Goal: Transaction & Acquisition: Complete application form

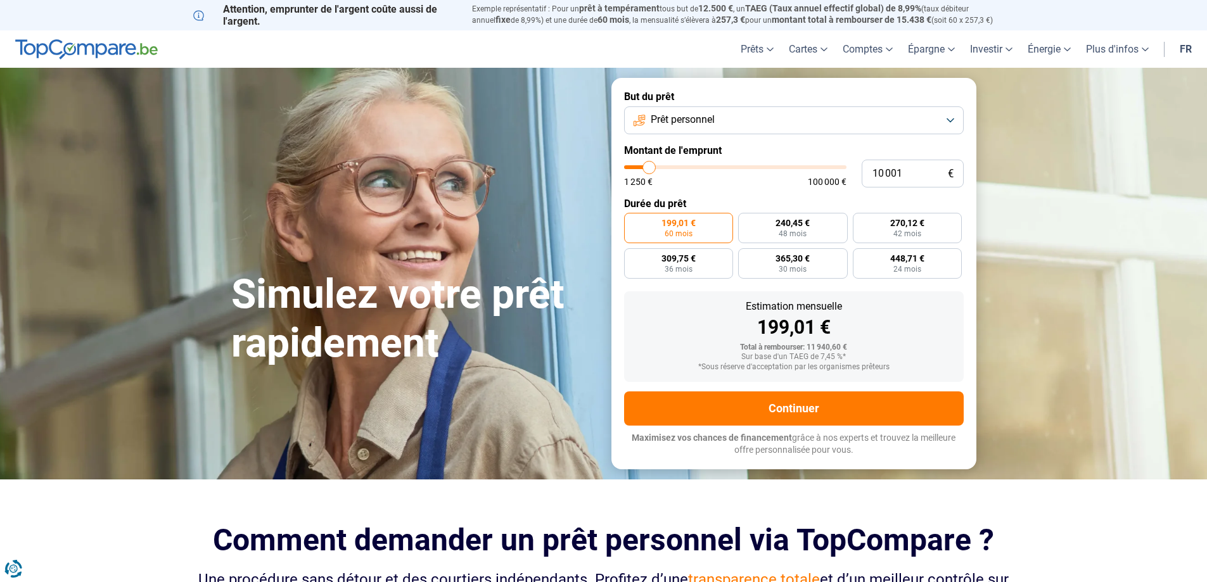
click at [954, 122] on button "Prêt personnel" at bounding box center [794, 120] width 340 height 28
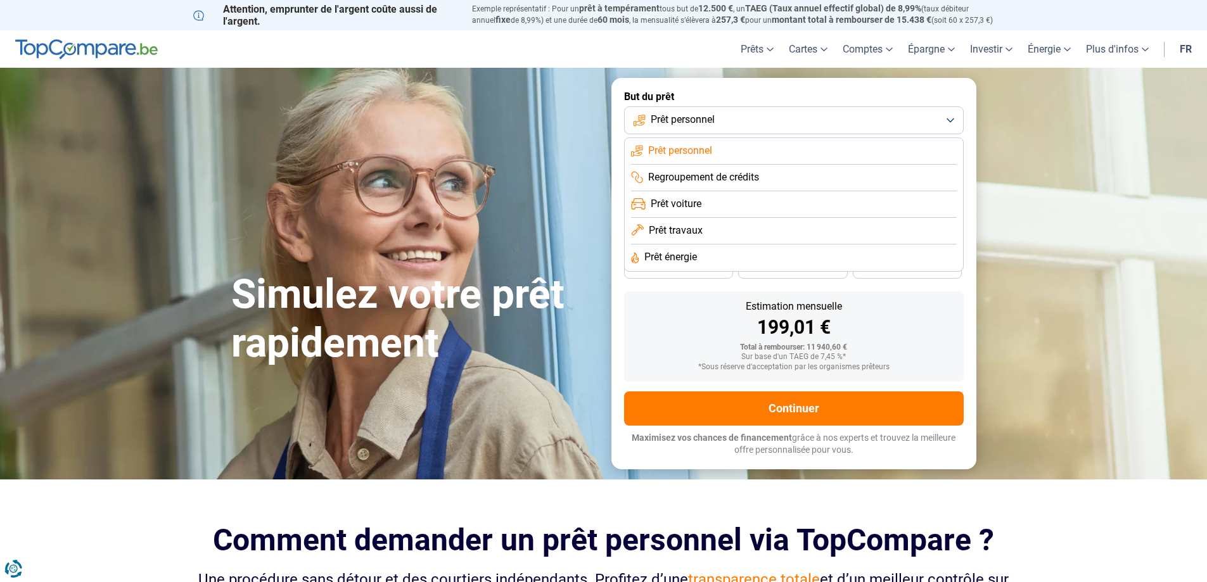
click at [689, 262] on span "Prêt énergie" at bounding box center [670, 257] width 53 height 14
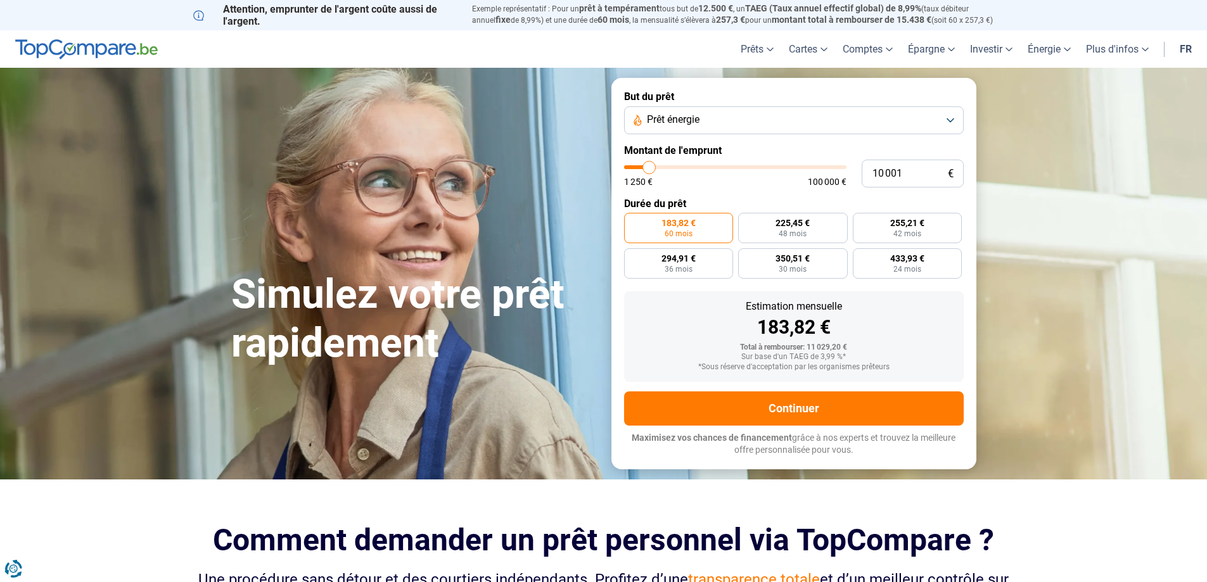
type input "11 000"
type input "11000"
type input "11 250"
type input "11250"
type input "11 750"
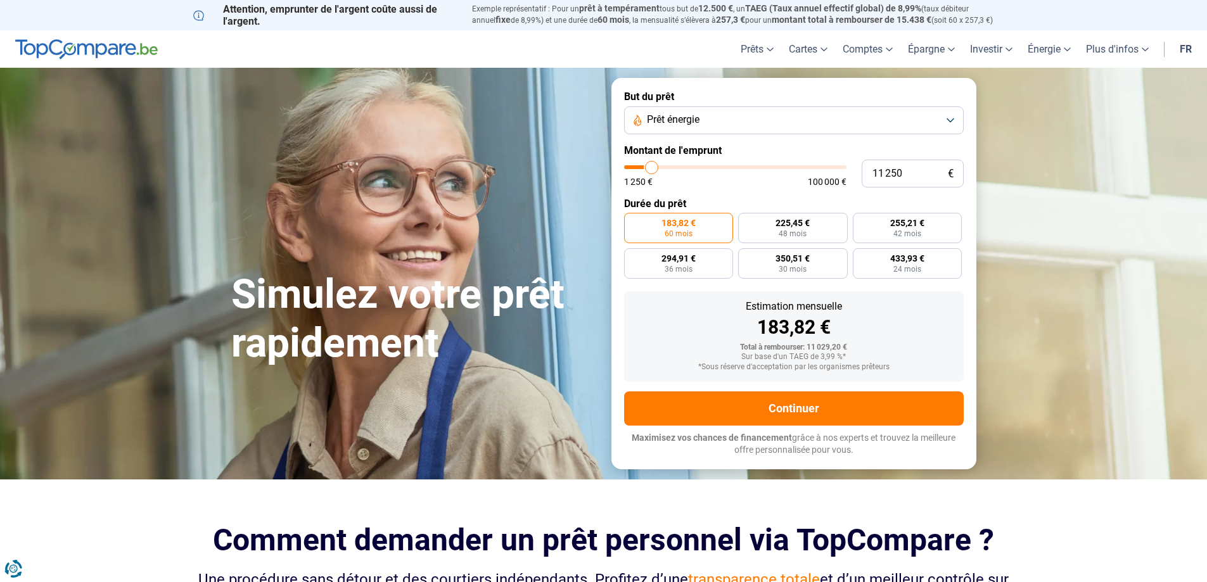
type input "11750"
type input "12 000"
type input "12000"
type input "12 500"
type input "12500"
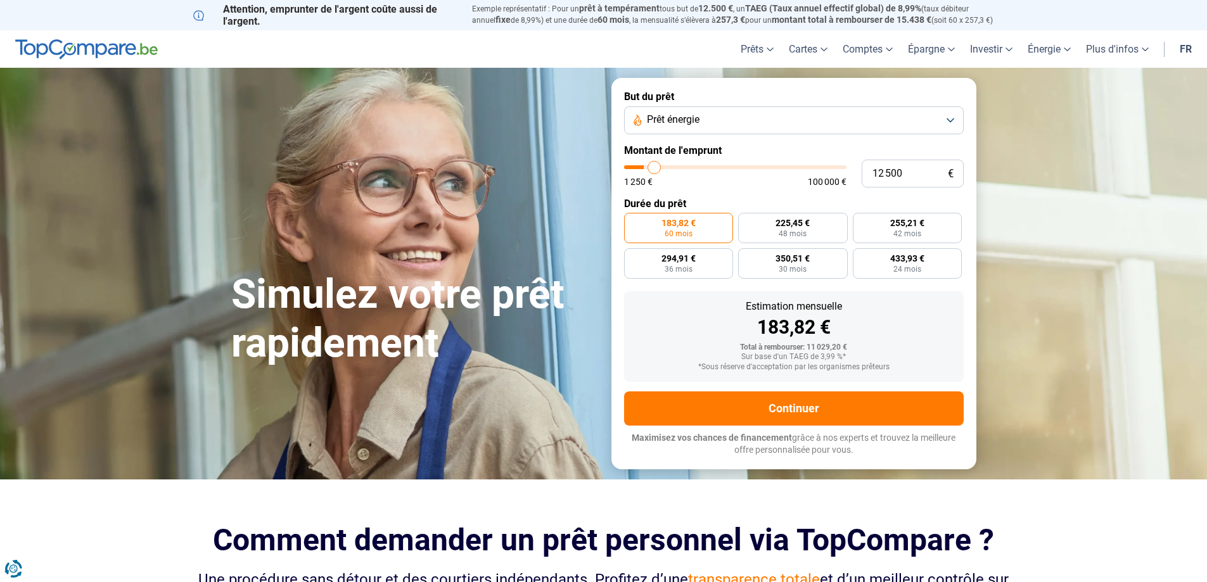
type input "12 750"
type input "12750"
type input "13 500"
type input "13500"
type input "14 000"
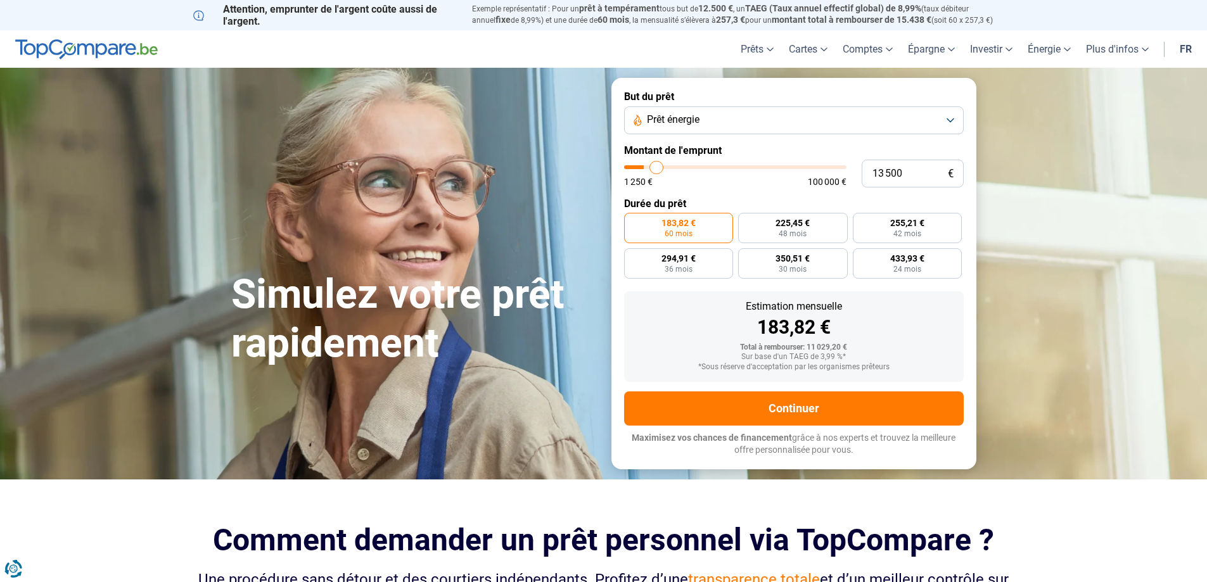
type input "14000"
type input "14 250"
type input "14250"
type input "14 500"
type input "14500"
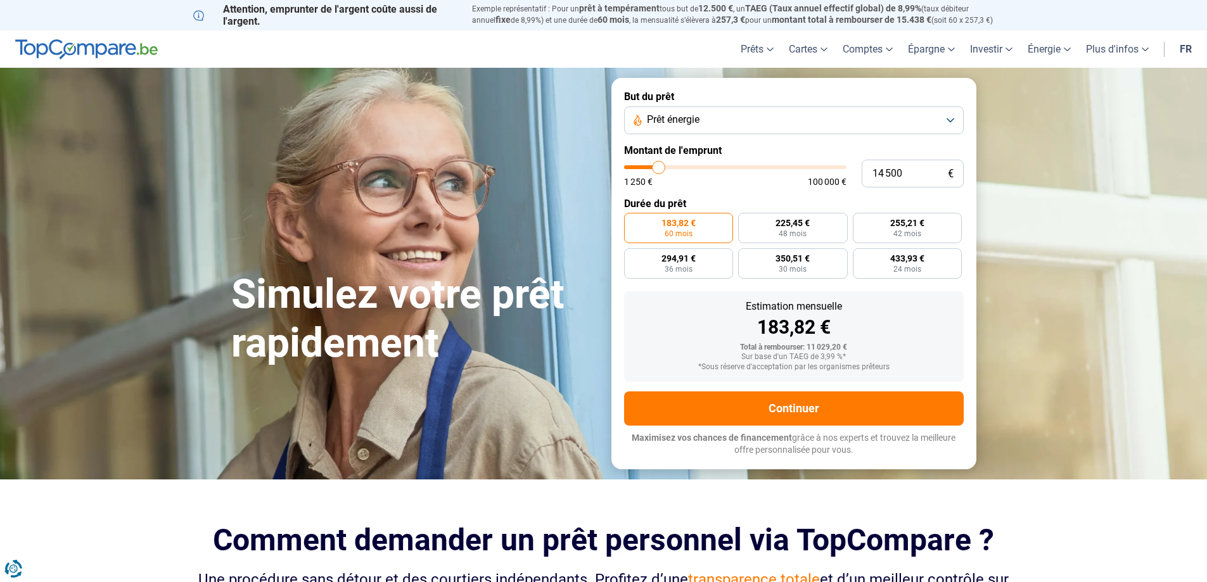
type input "14 750"
type input "14750"
type input "15 000"
type input "15000"
type input "15 750"
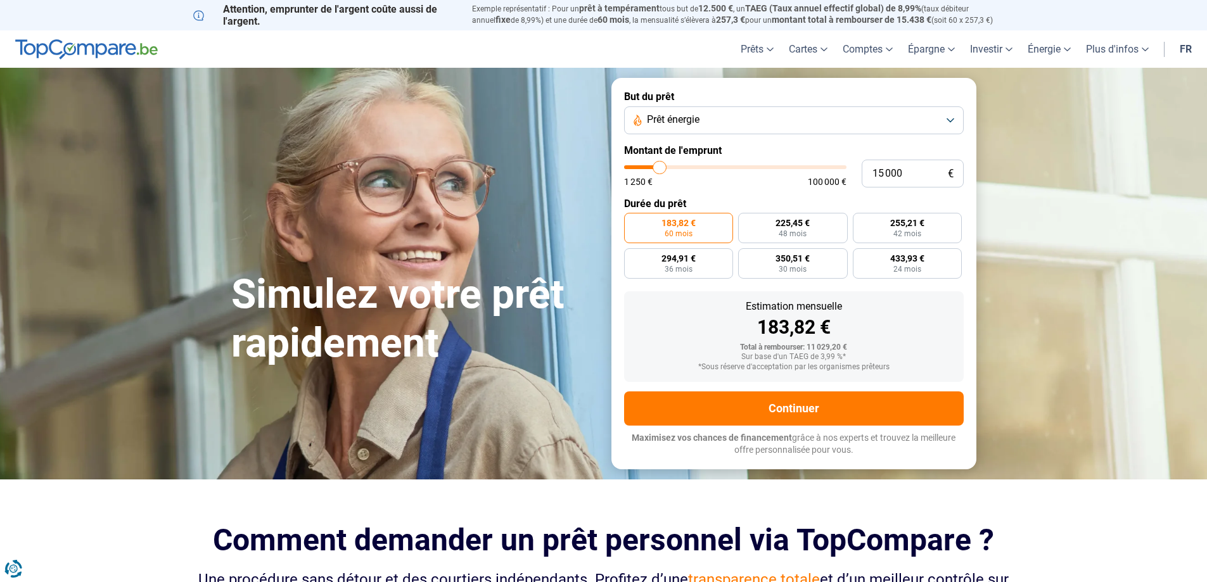
type input "15750"
type input "16 250"
type input "16250"
type input "17 000"
type input "17000"
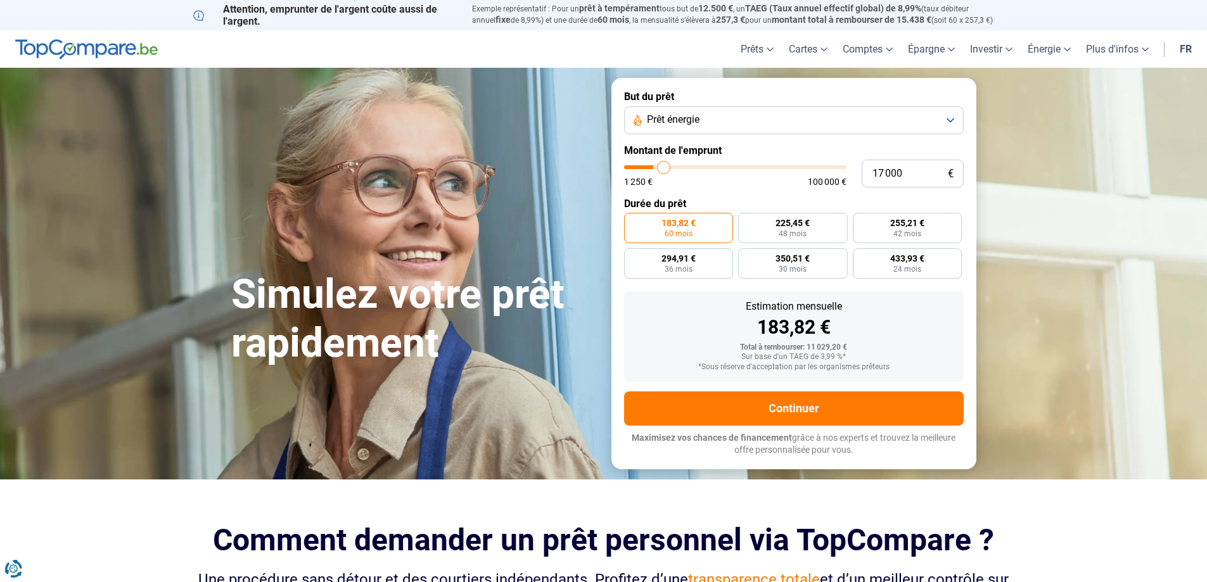
type input "17 250"
type input "17250"
type input "18 500"
type input "18500"
type input "19 000"
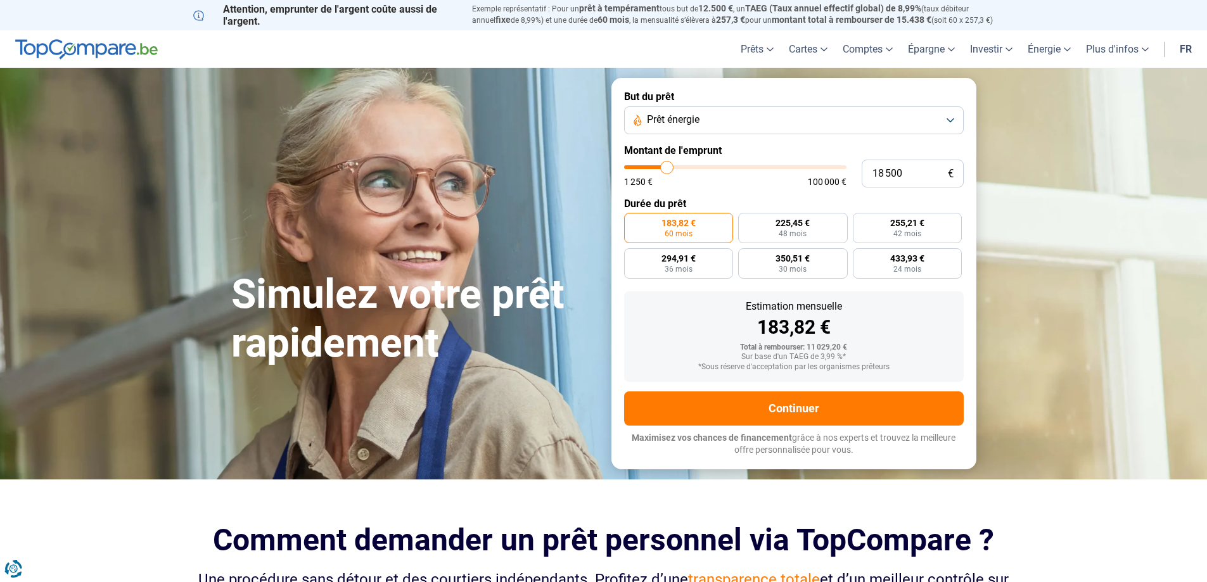
type input "19000"
type input "20 000"
type input "20000"
type input "20 750"
type input "20750"
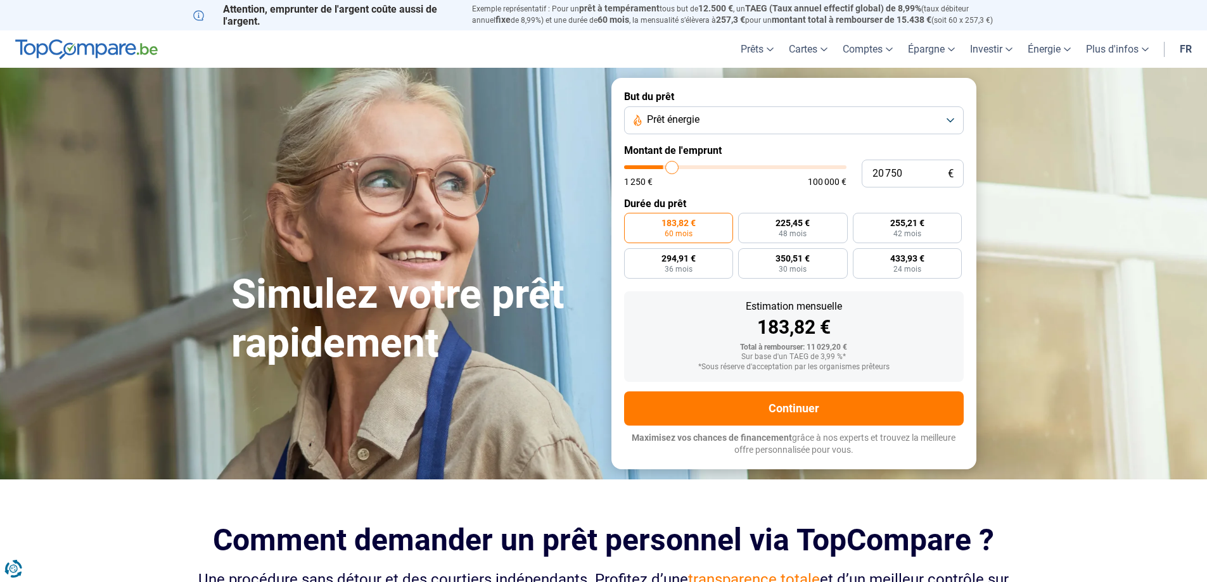
type input "21 750"
type input "21750"
type input "22 250"
type input "22250"
type input "23 000"
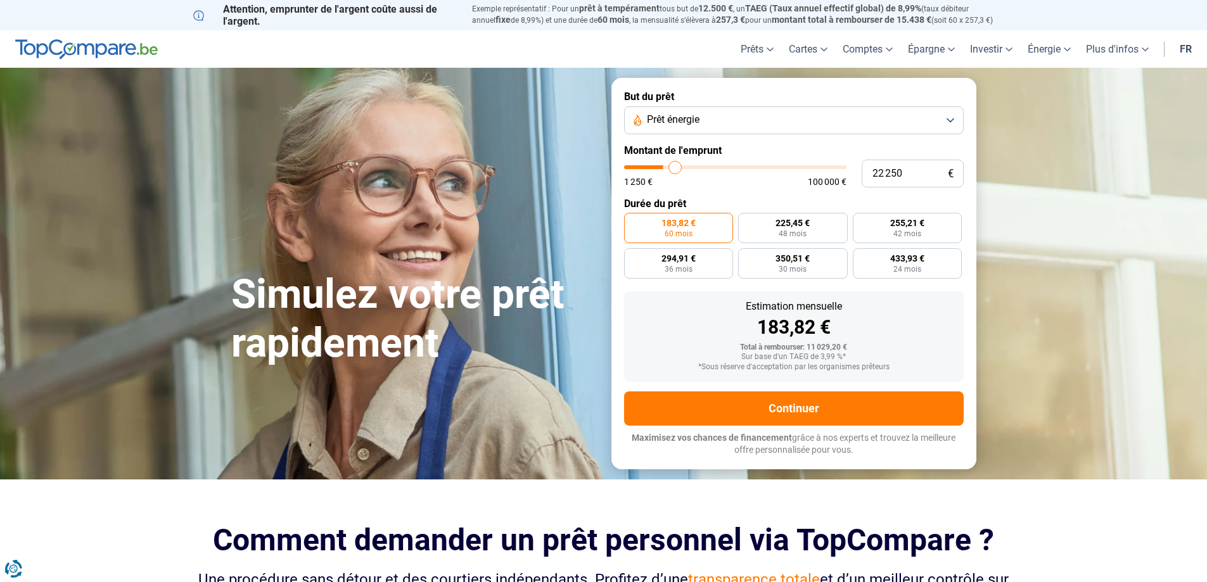
type input "23000"
type input "23 250"
type input "23250"
type input "23 500"
type input "23500"
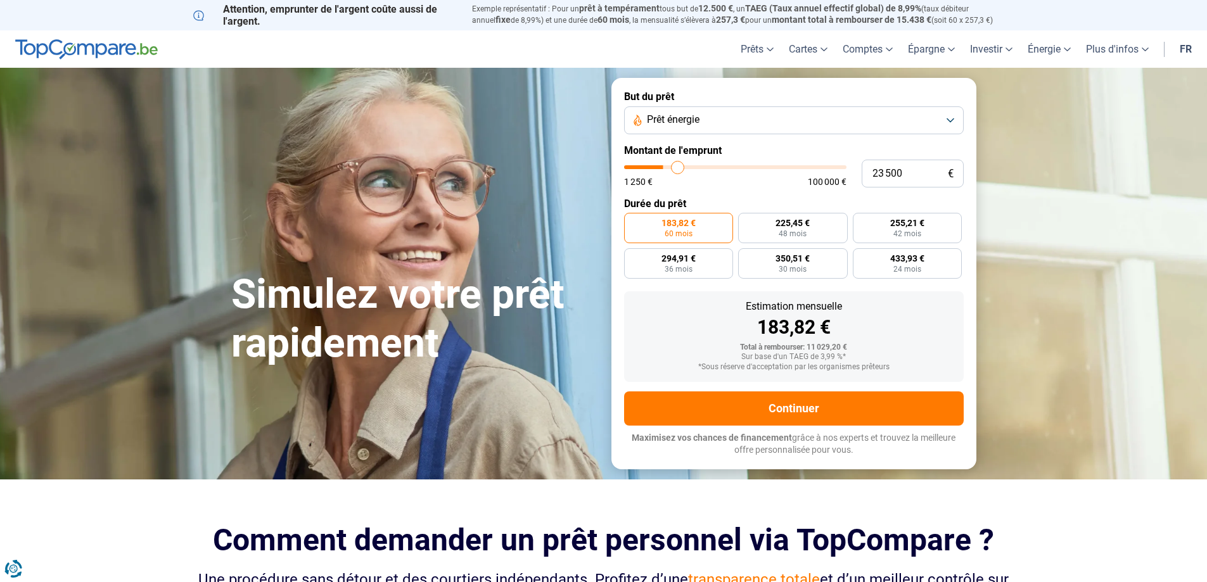
type input "23 750"
type input "23750"
type input "24 250"
type input "24250"
type input "24 500"
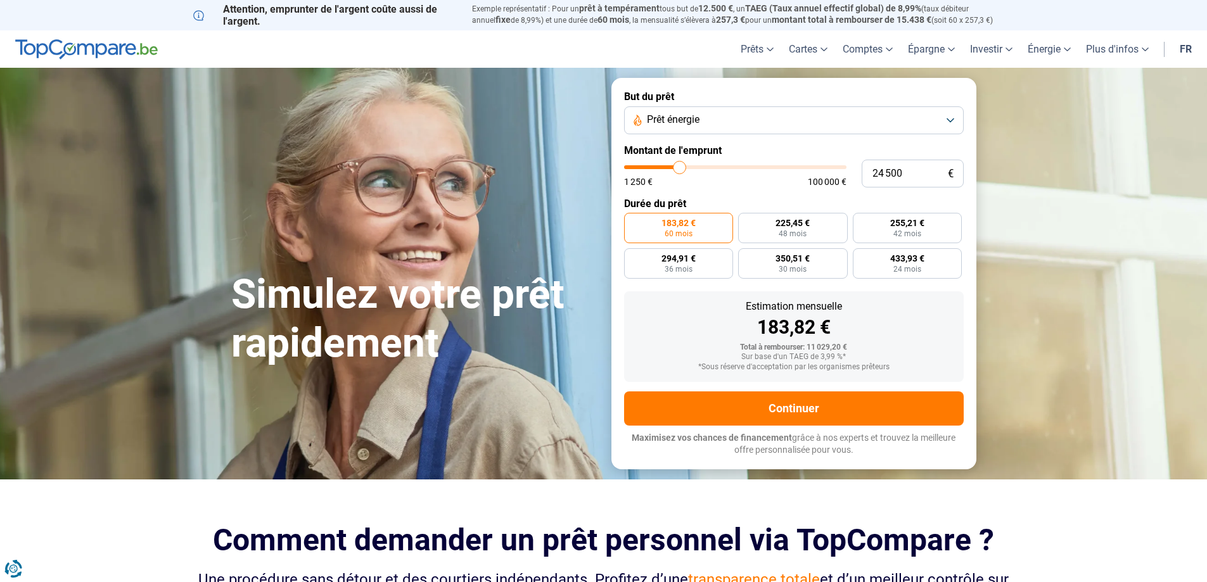
drag, startPoint x: 651, startPoint y: 168, endPoint x: 801, endPoint y: 182, distance: 151.5
type input "25000"
click at [681, 166] on input "range" at bounding box center [735, 167] width 222 height 4
type input "25 000"
radio input "false"
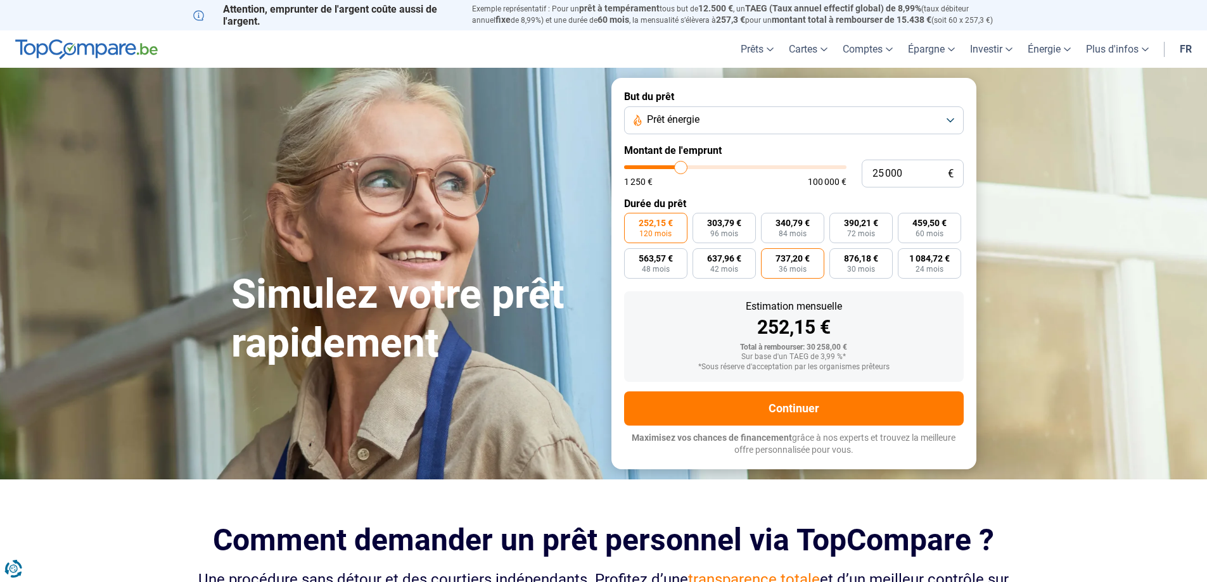
click at [805, 271] on span "36 mois" at bounding box center [793, 269] width 28 height 8
click at [769, 257] on input "737,20 € 36 mois" at bounding box center [765, 252] width 8 height 8
radio input "true"
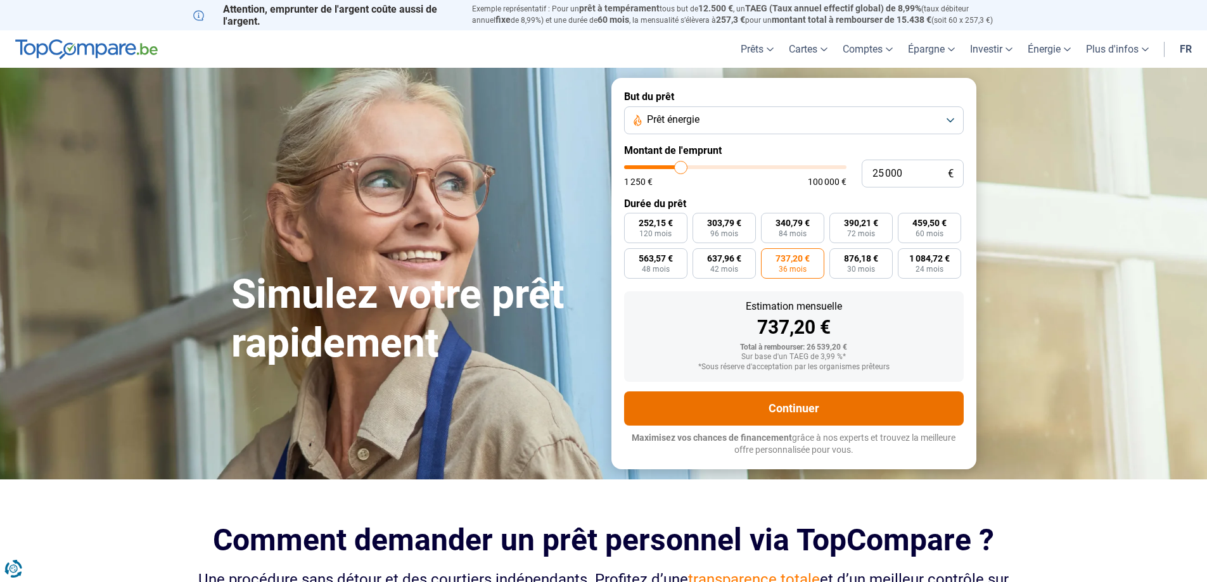
click at [810, 409] on button "Continuer" at bounding box center [794, 409] width 340 height 34
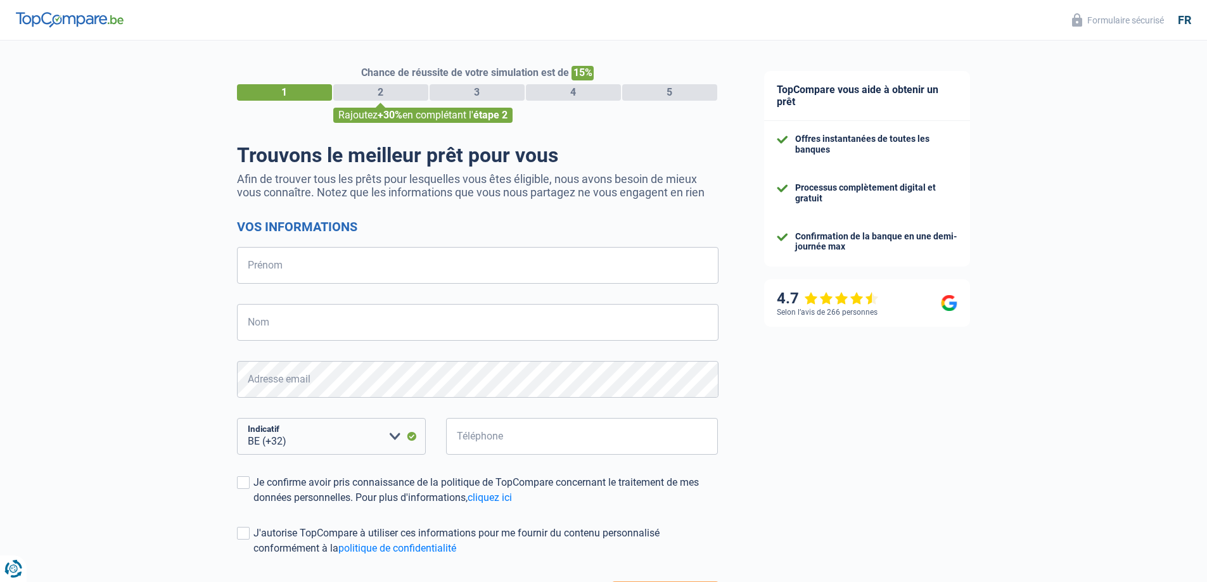
select select "32"
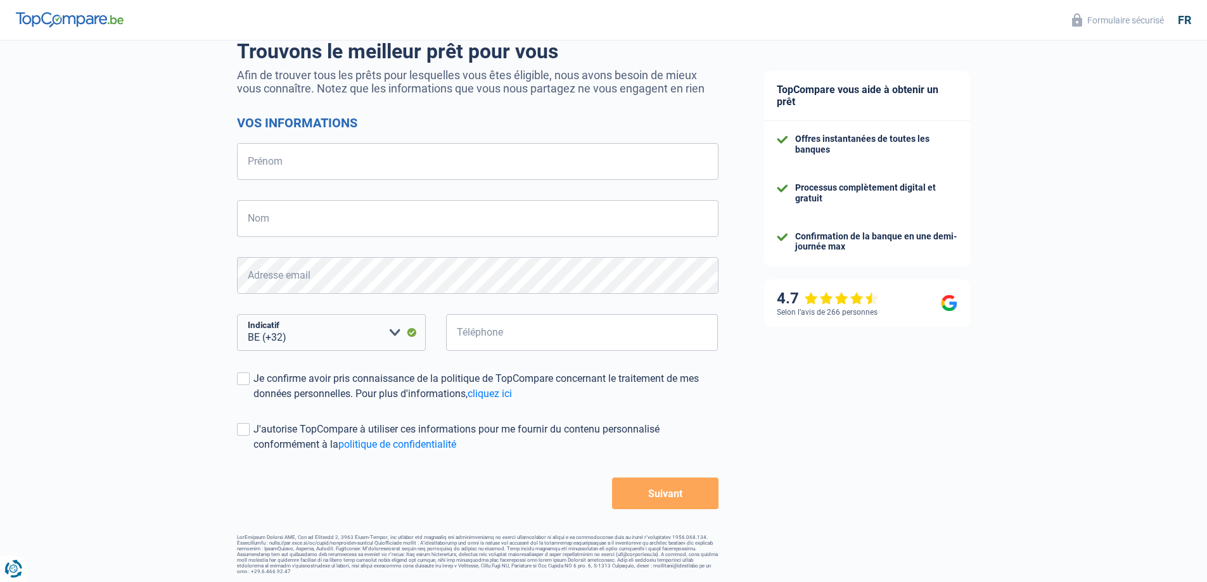
scroll to position [106, 0]
click at [427, 163] on input "Prénom" at bounding box center [478, 159] width 482 height 37
type input "Didier"
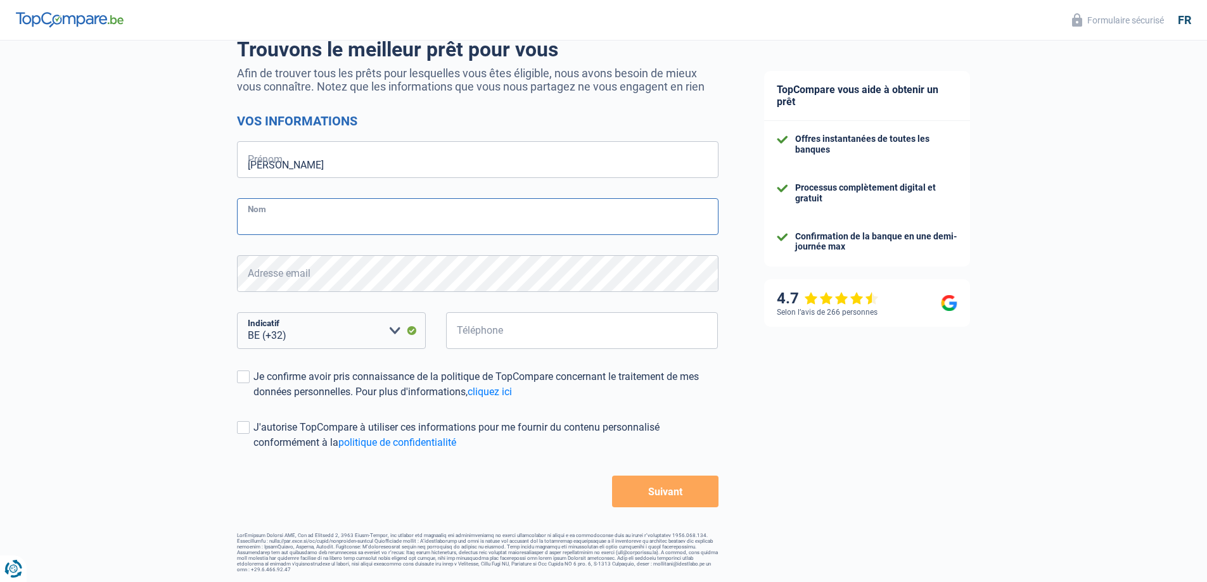
type input "Houyaux"
type input "499402137"
click at [254, 375] on div "Je confirme avoir pris connaissance de la politique de TopCompare concernant le…" at bounding box center [485, 384] width 465 height 30
click at [253, 400] on input "Je confirme avoir pris connaissance de la politique de TopCompare concernant le…" at bounding box center [253, 400] width 0 height 0
